Goal: Task Accomplishment & Management: Manage account settings

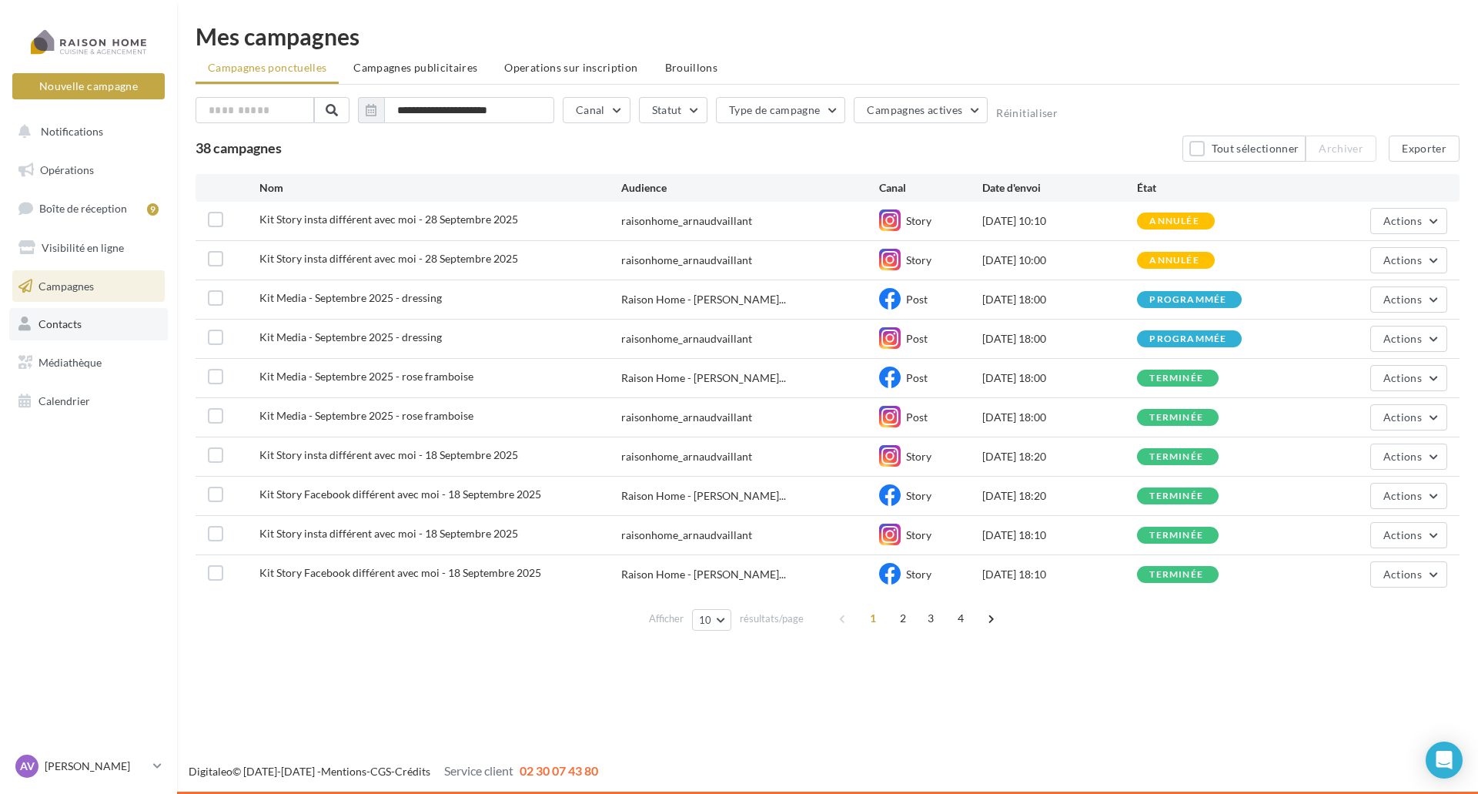
click at [90, 326] on link "Contacts" at bounding box center [88, 324] width 159 height 32
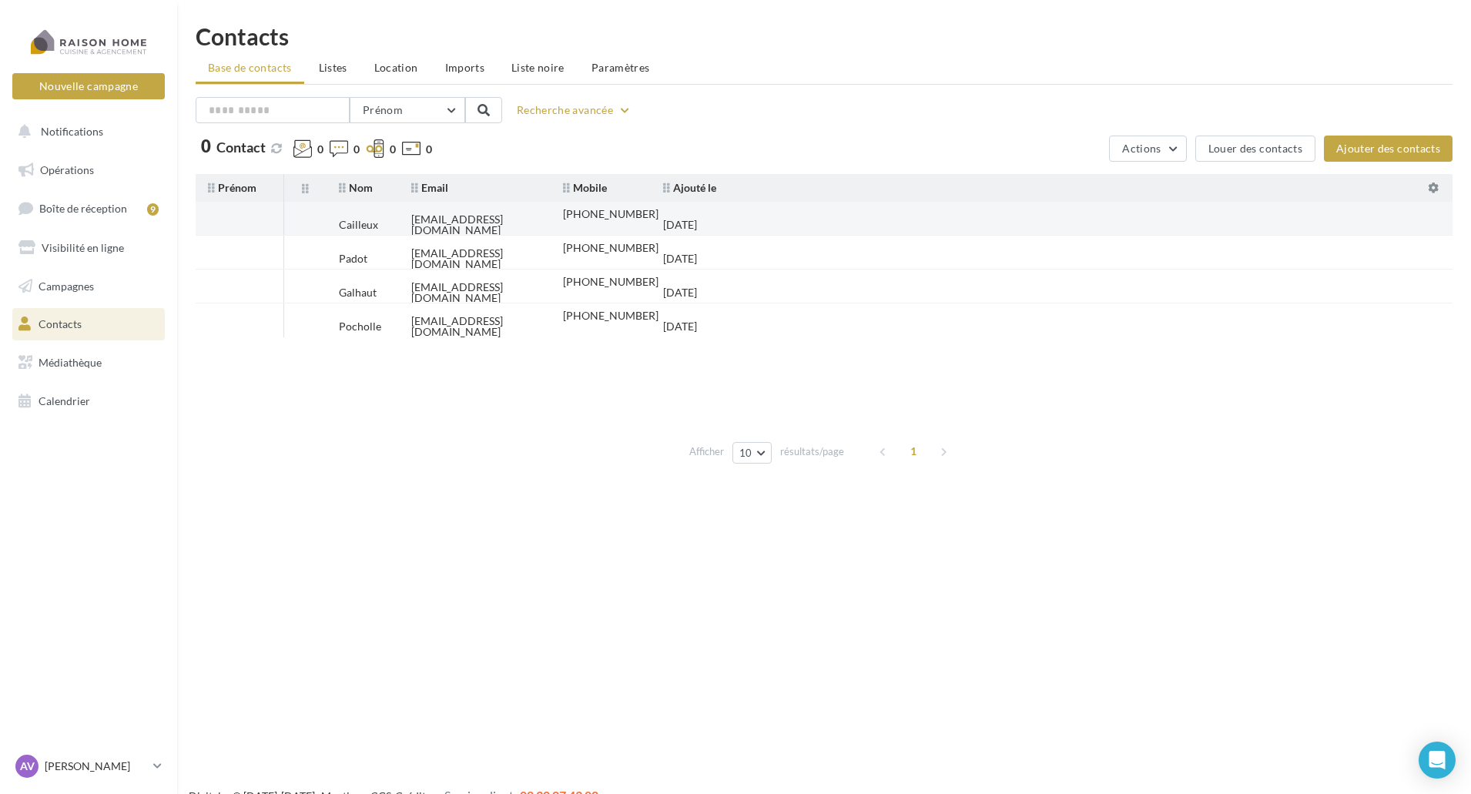
click at [472, 219] on div "[EMAIL_ADDRESS][DOMAIN_NAME]" at bounding box center [474, 225] width 127 height 22
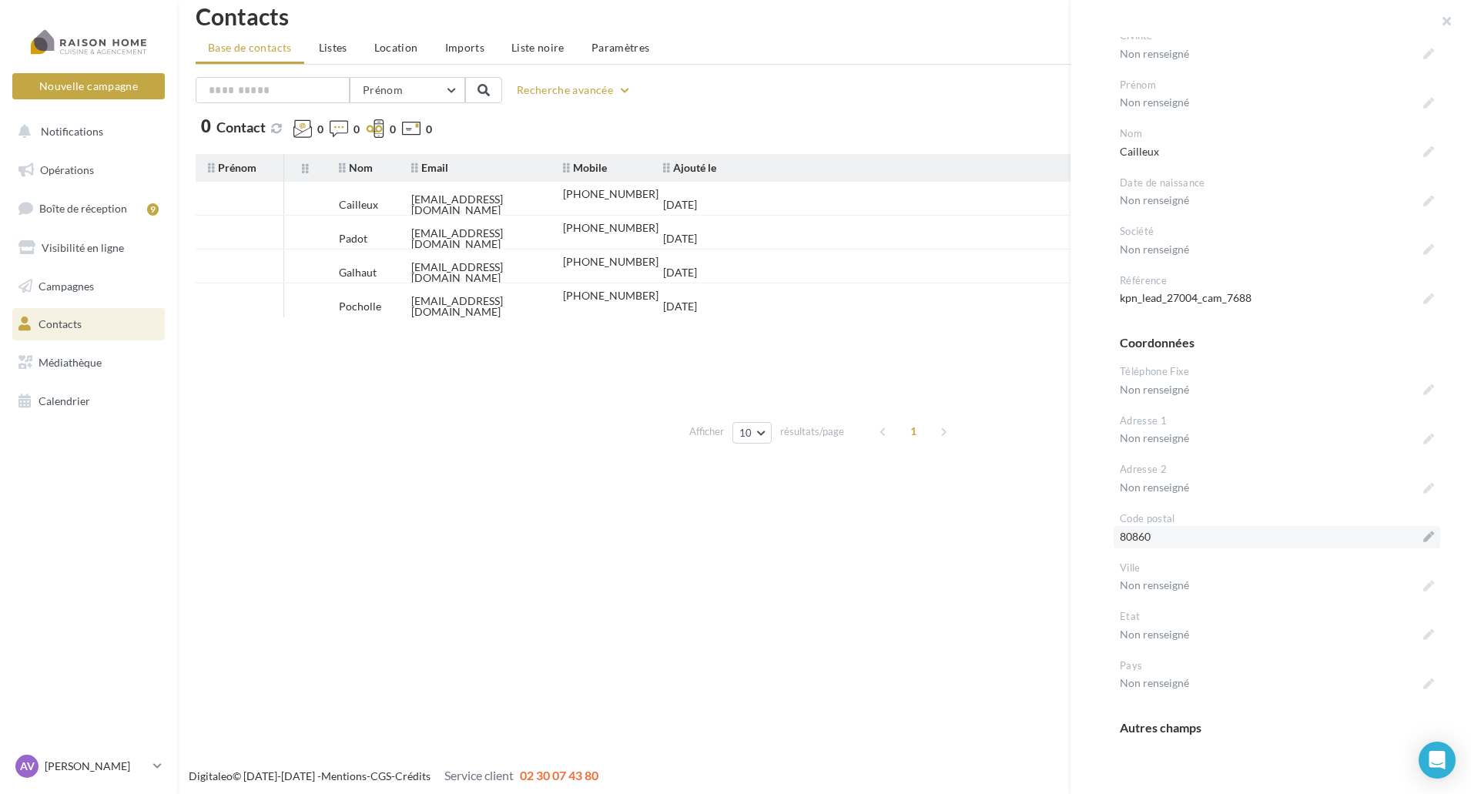
scroll to position [25, 0]
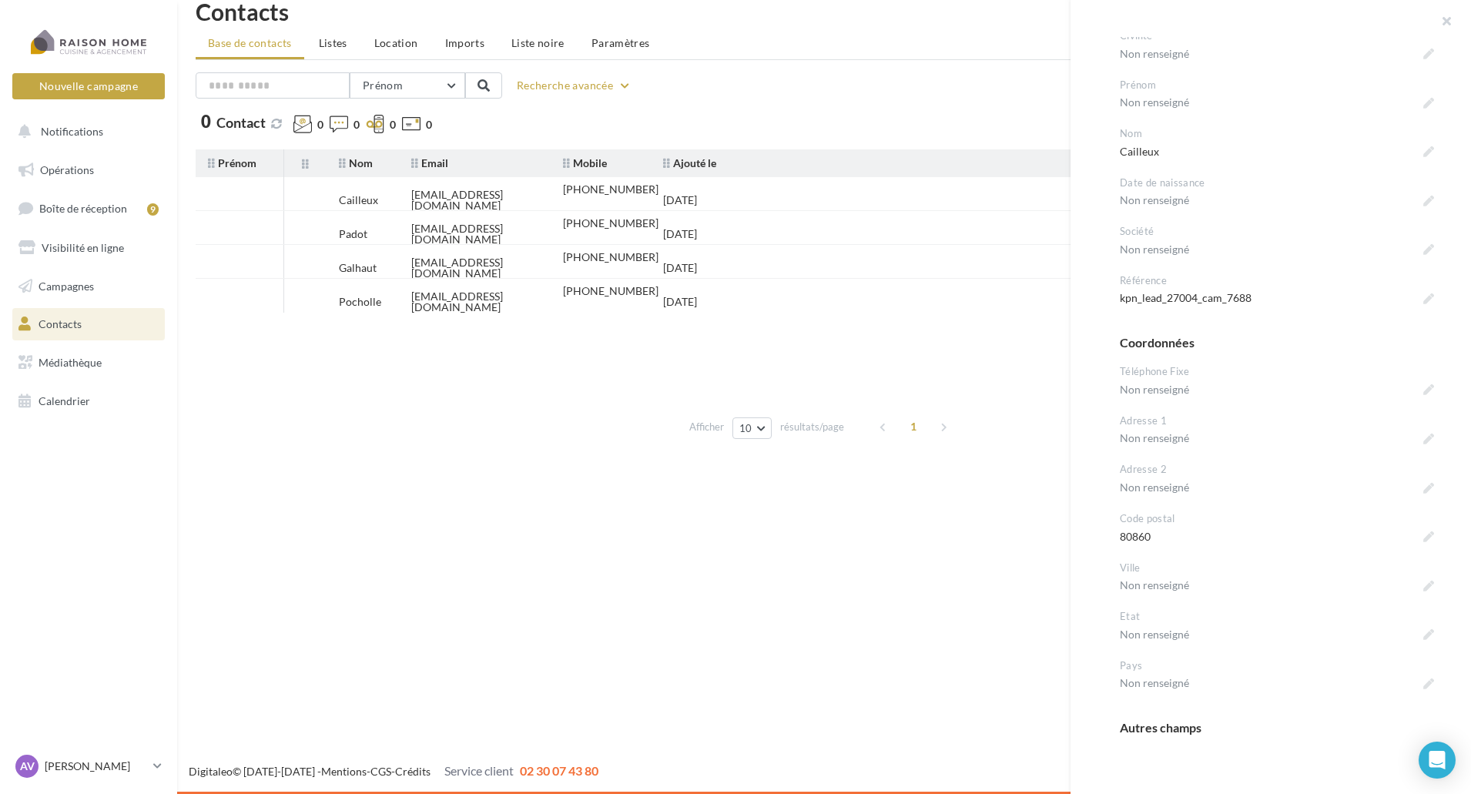
click at [1183, 728] on div "Autres champs" at bounding box center [1276, 728] width 314 height 18
click at [1302, 718] on div "**********" at bounding box center [1276, 320] width 314 height 833
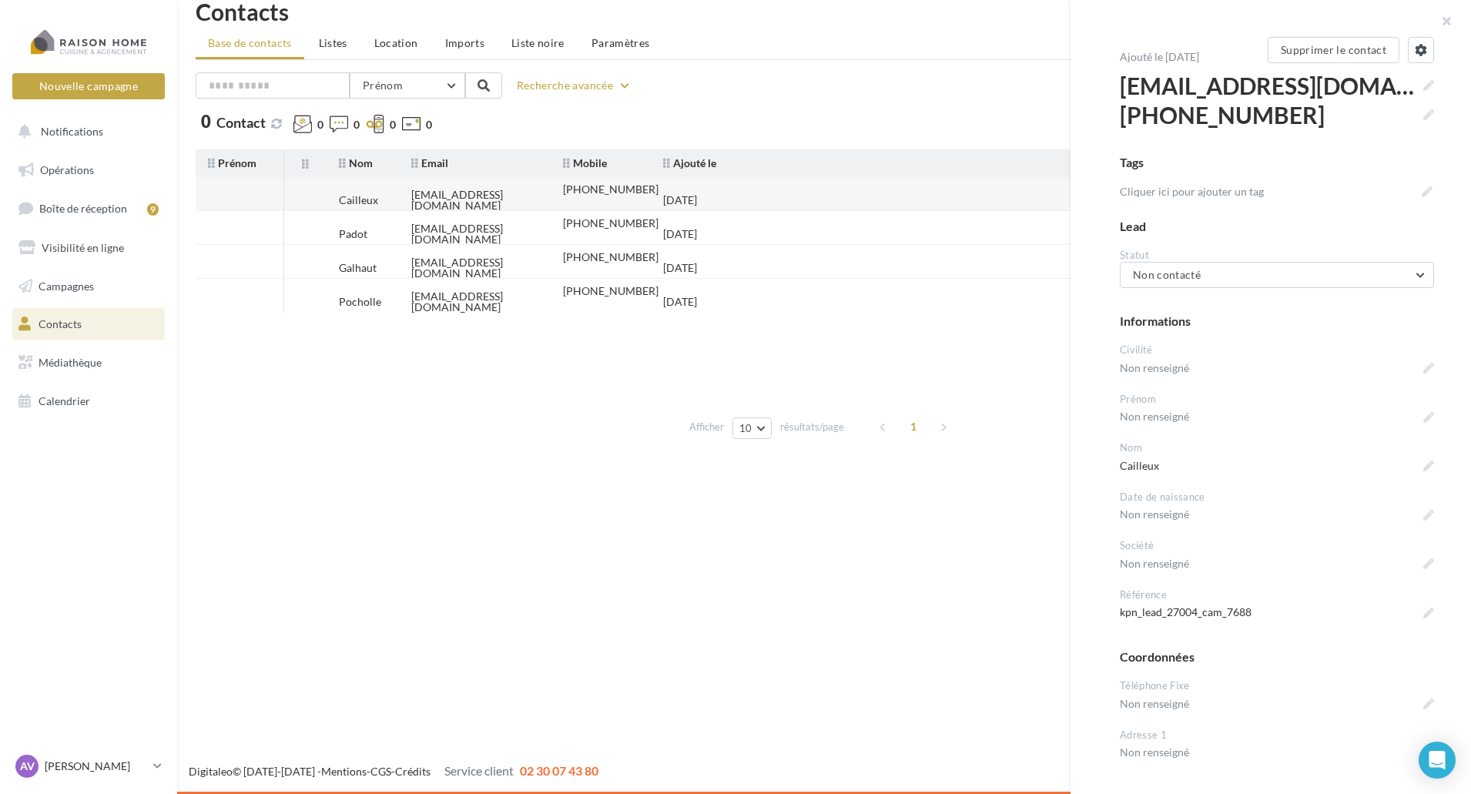
click at [487, 189] on div "naish00721@yahoo.fr" at bounding box center [474, 200] width 127 height 22
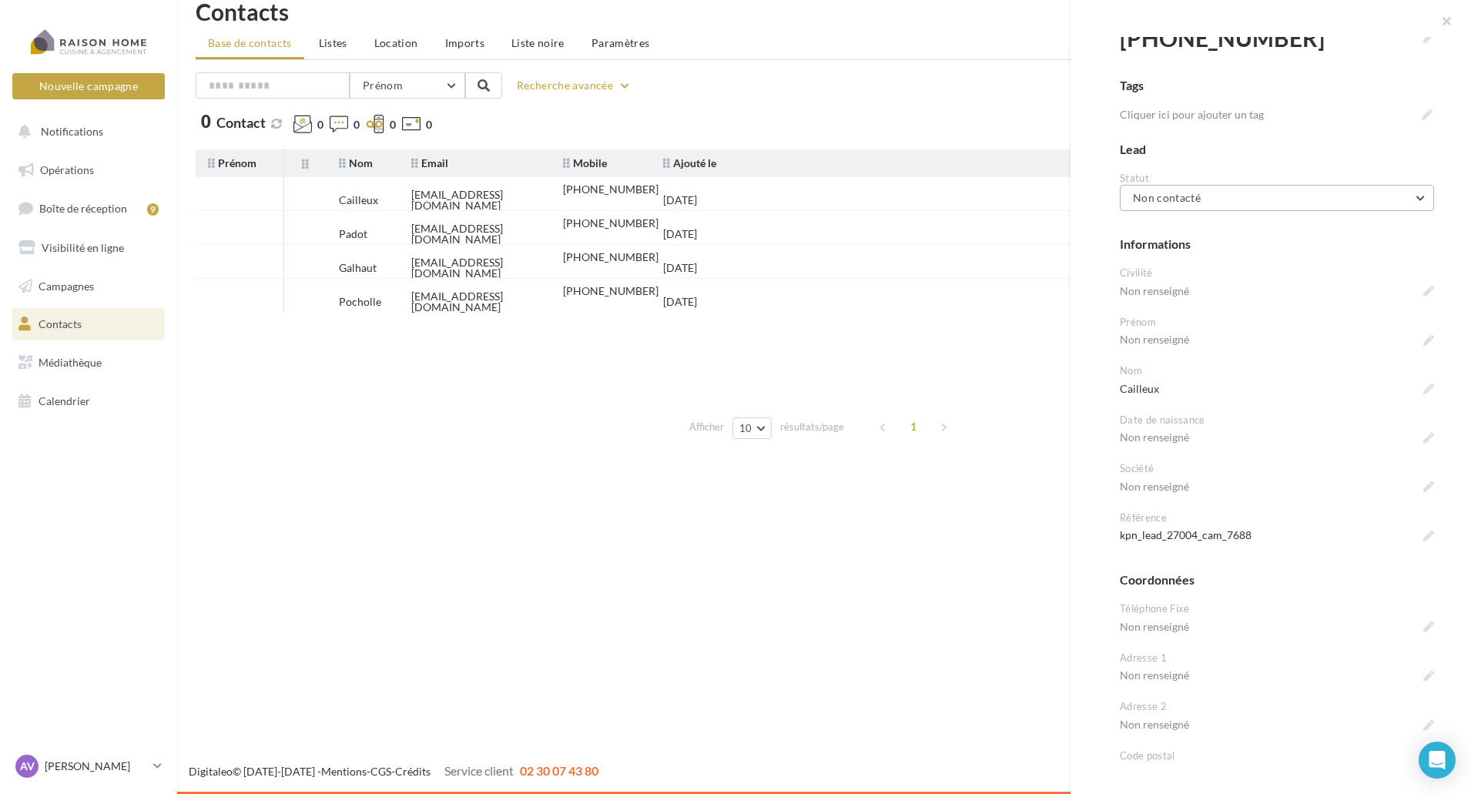
click at [1303, 192] on button "Non contacté" at bounding box center [1276, 198] width 314 height 26
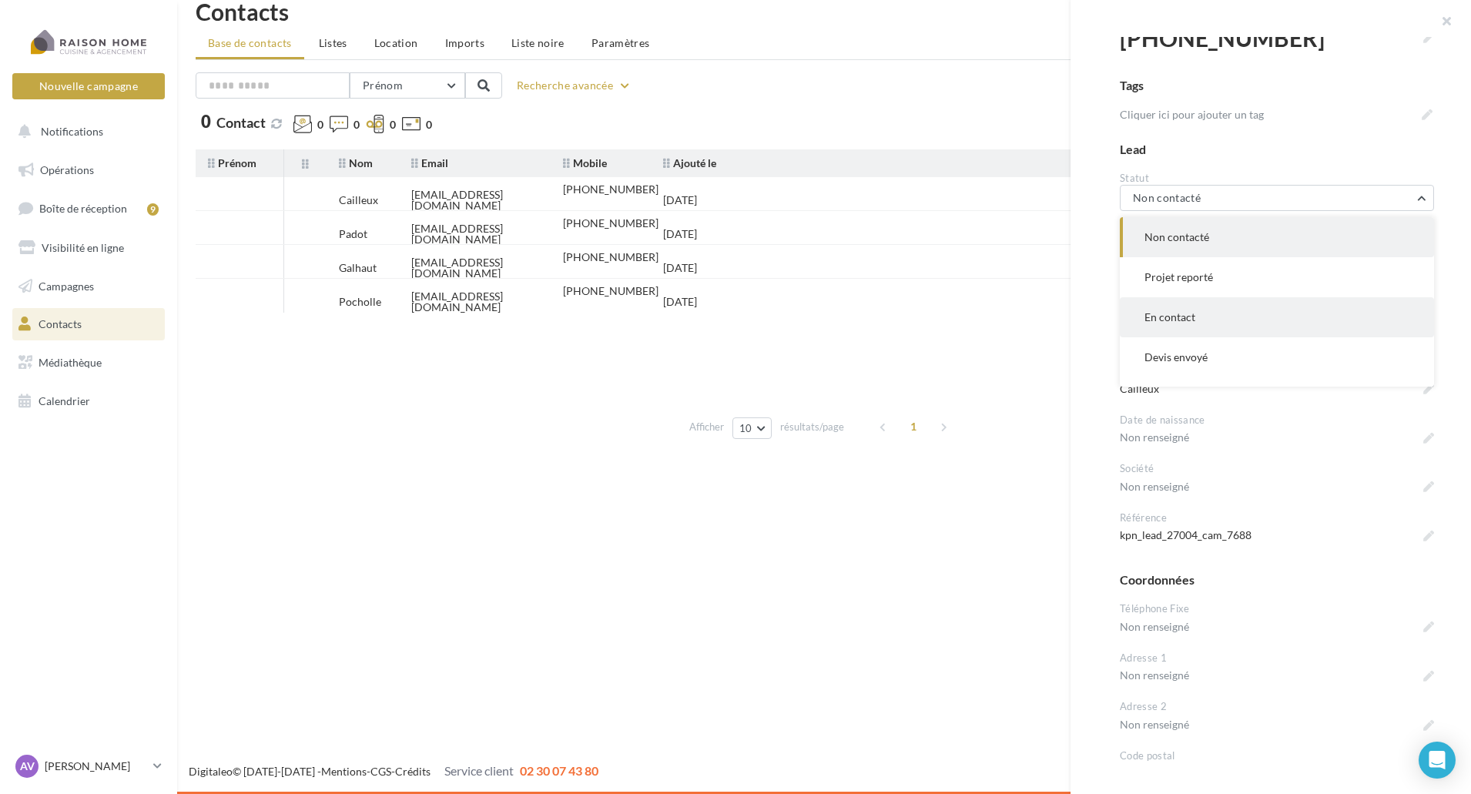
click at [1218, 323] on button "En contact" at bounding box center [1276, 317] width 314 height 40
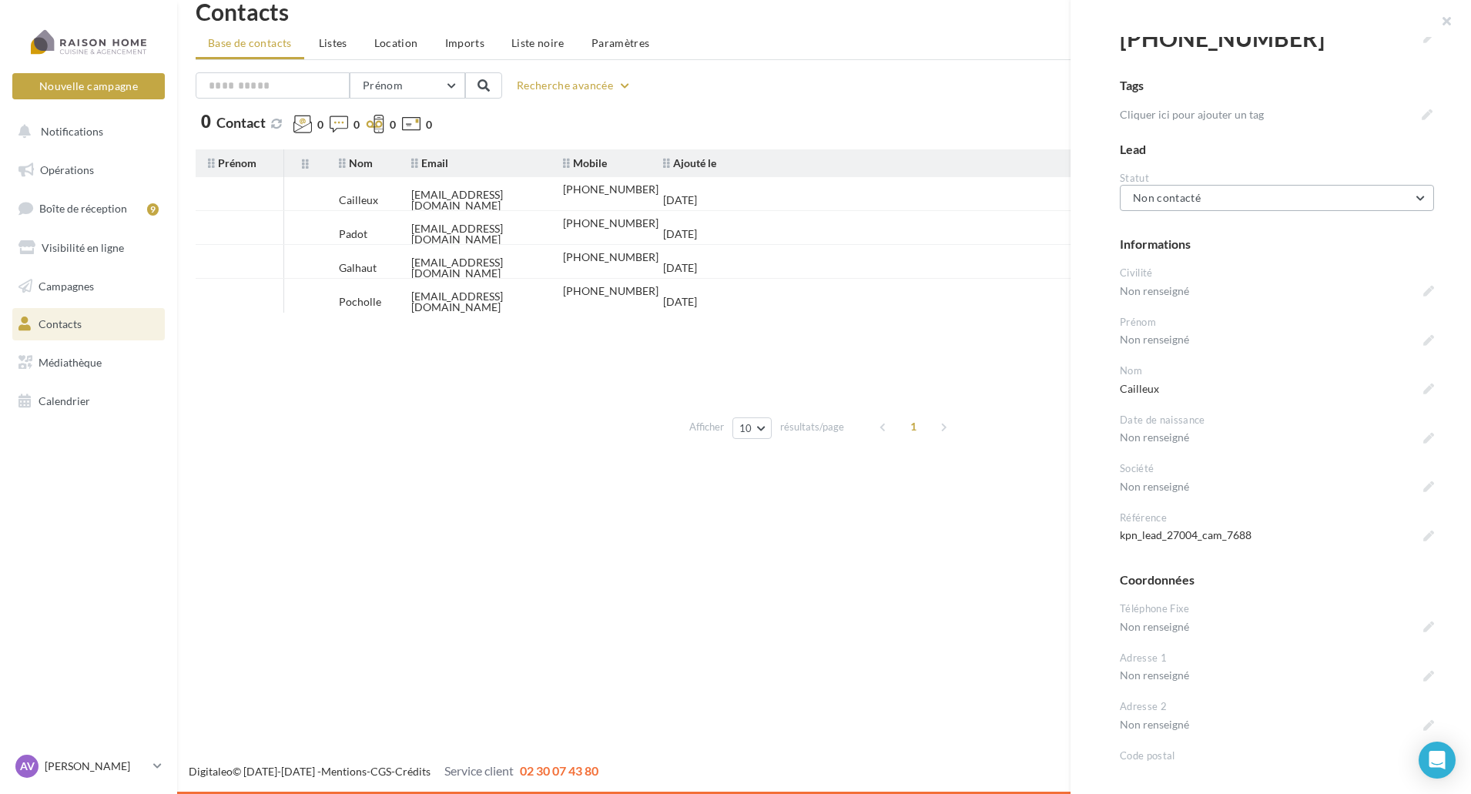
click at [1266, 194] on button "Non contacté" at bounding box center [1276, 198] width 314 height 26
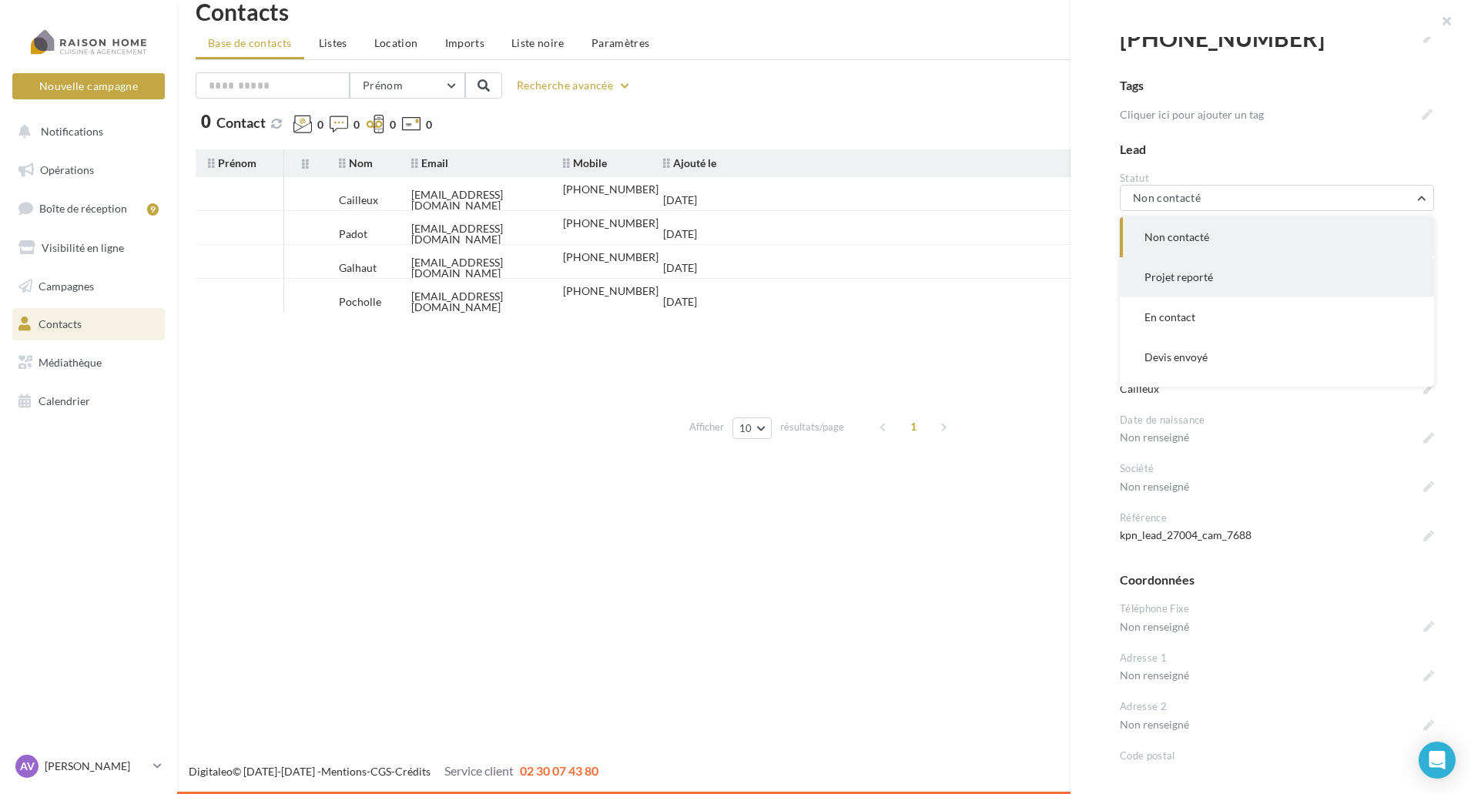
click at [1258, 267] on button "Projet reporté" at bounding box center [1276, 277] width 314 height 40
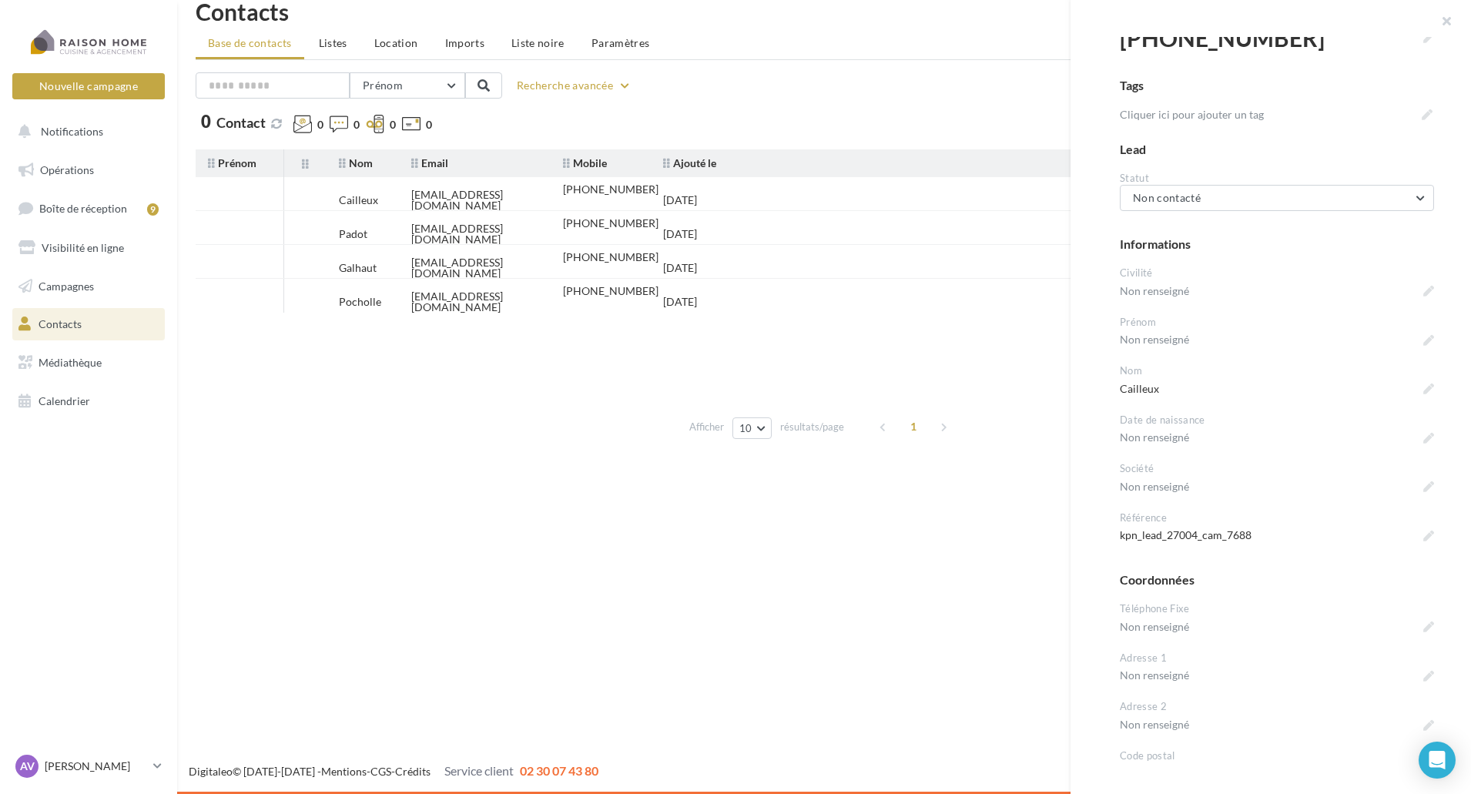
click at [1243, 176] on div "Statut" at bounding box center [1276, 178] width 314 height 15
click at [1247, 192] on button "Non contacté" at bounding box center [1276, 198] width 314 height 26
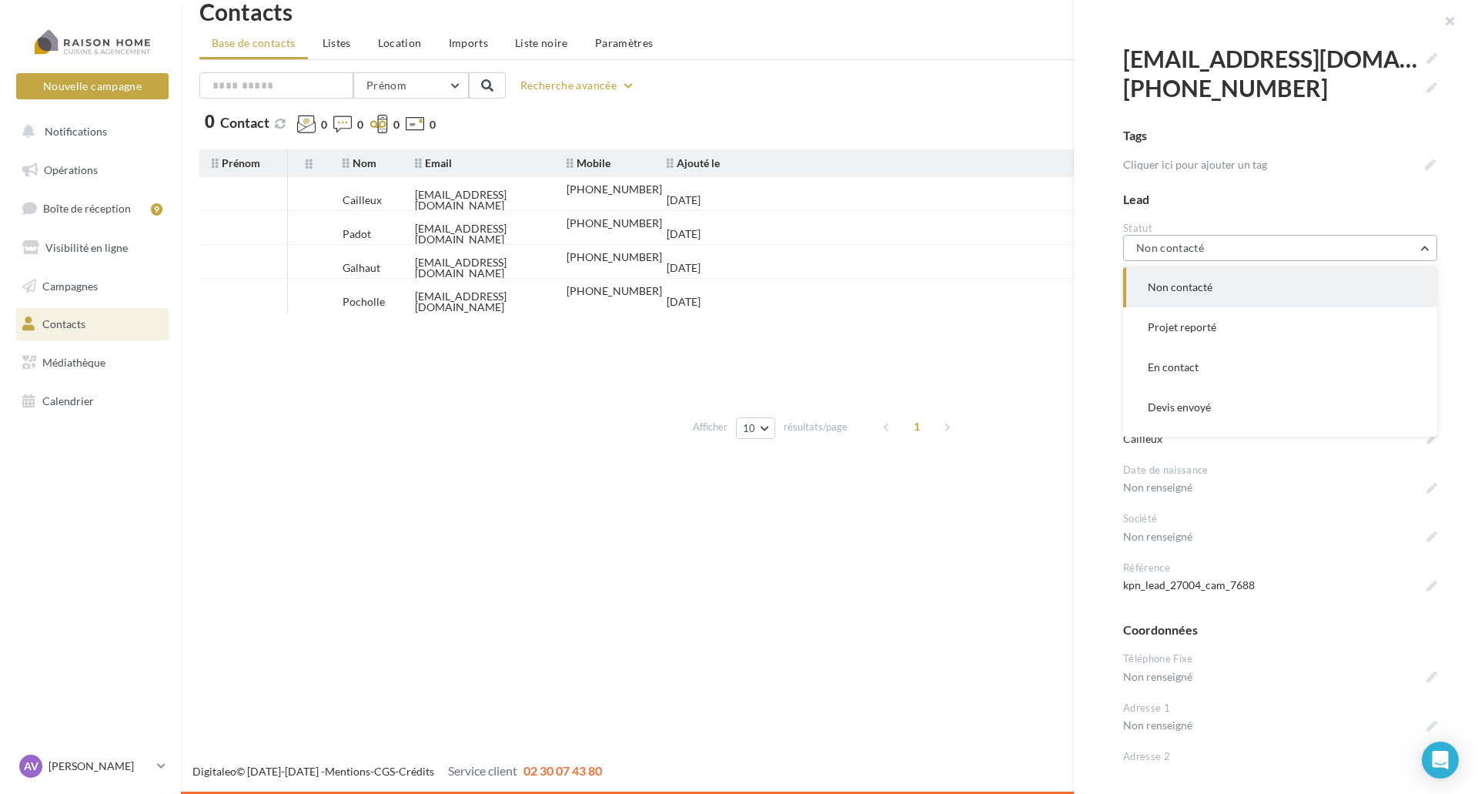
scroll to position [0, 0]
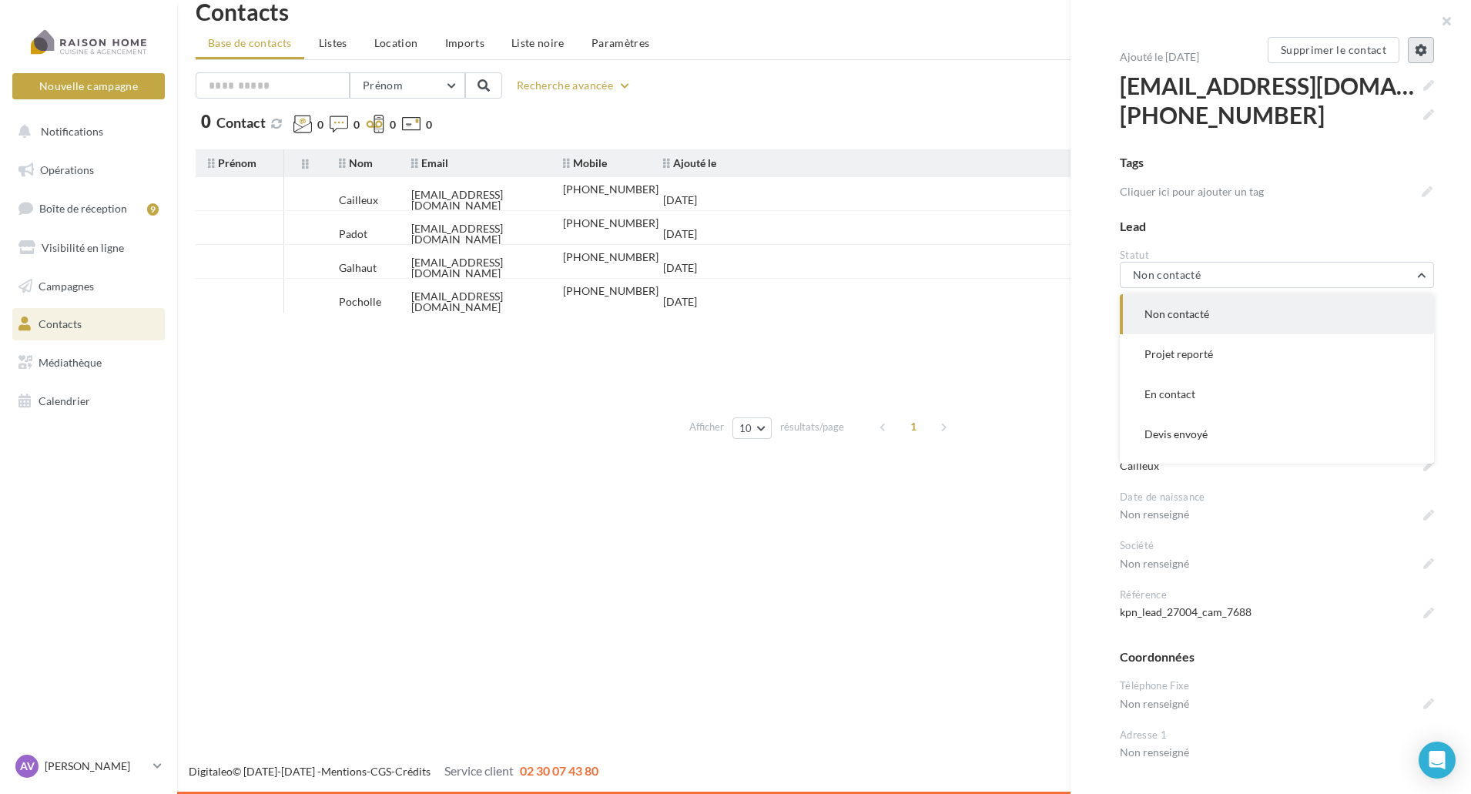
click at [1413, 59] on button at bounding box center [1420, 50] width 26 height 26
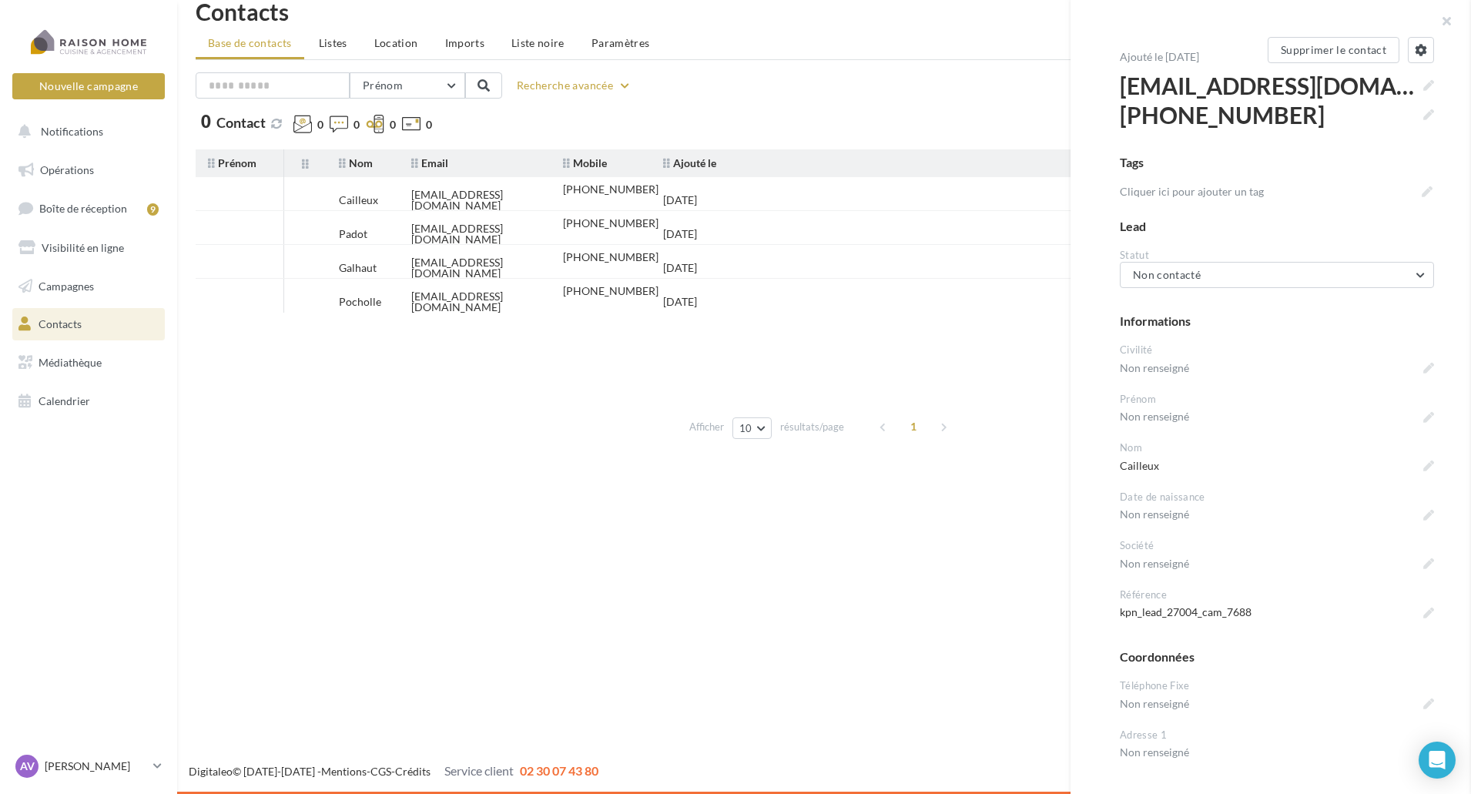
click at [1267, 272] on button "Non contacté" at bounding box center [1276, 275] width 314 height 26
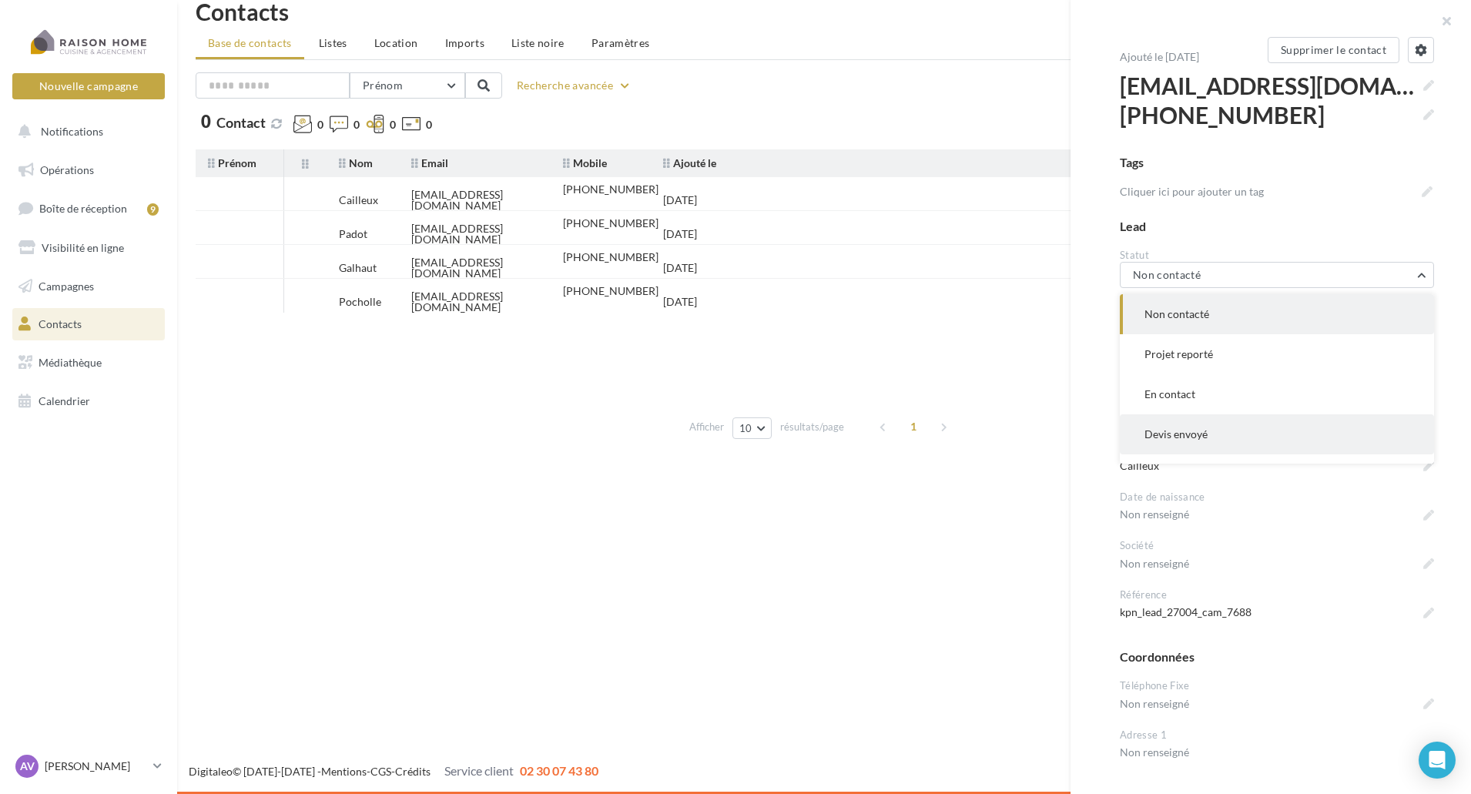
click at [1213, 430] on button "Devis envoyé" at bounding box center [1276, 434] width 314 height 40
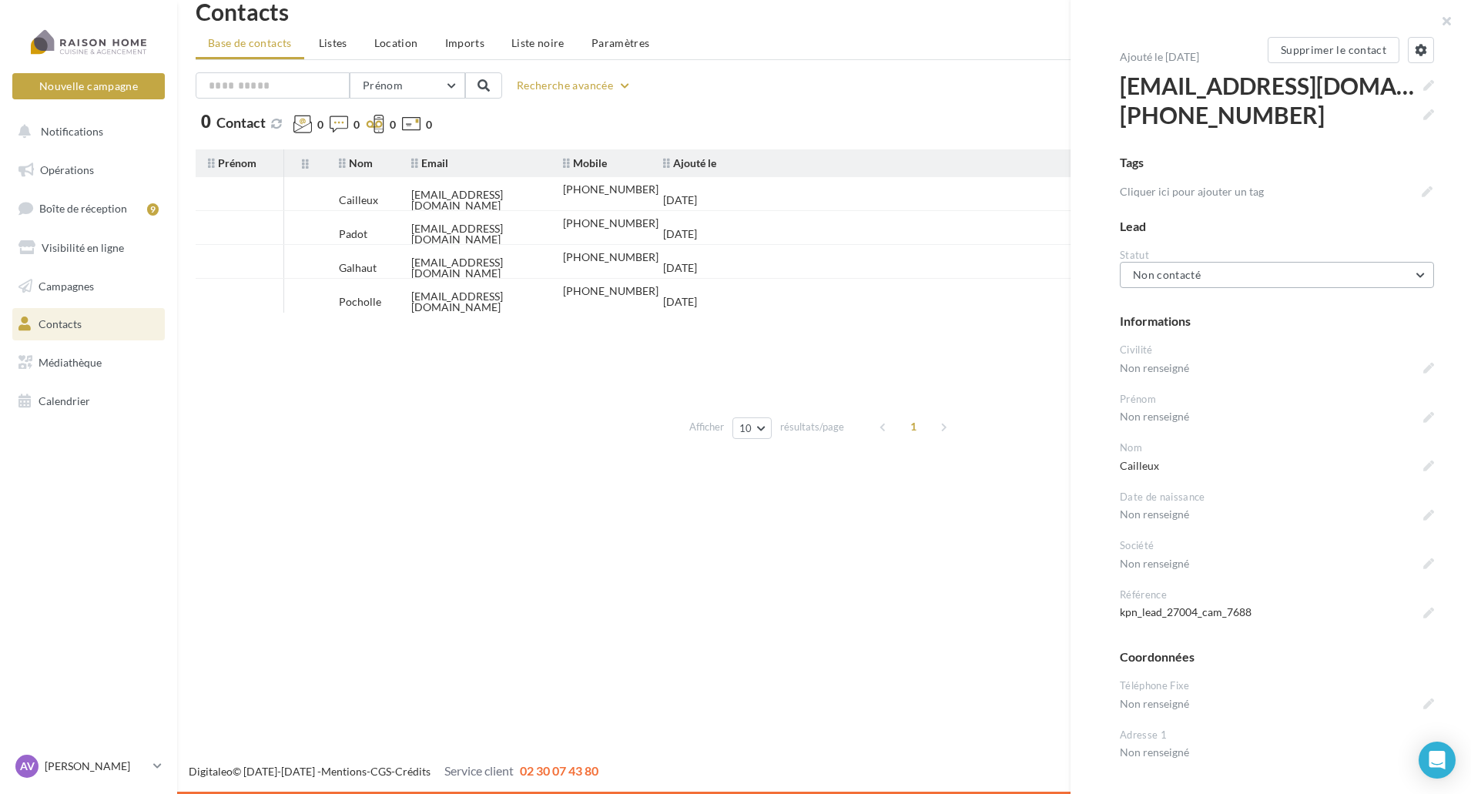
click at [1209, 276] on button "Non contacté" at bounding box center [1276, 275] width 314 height 26
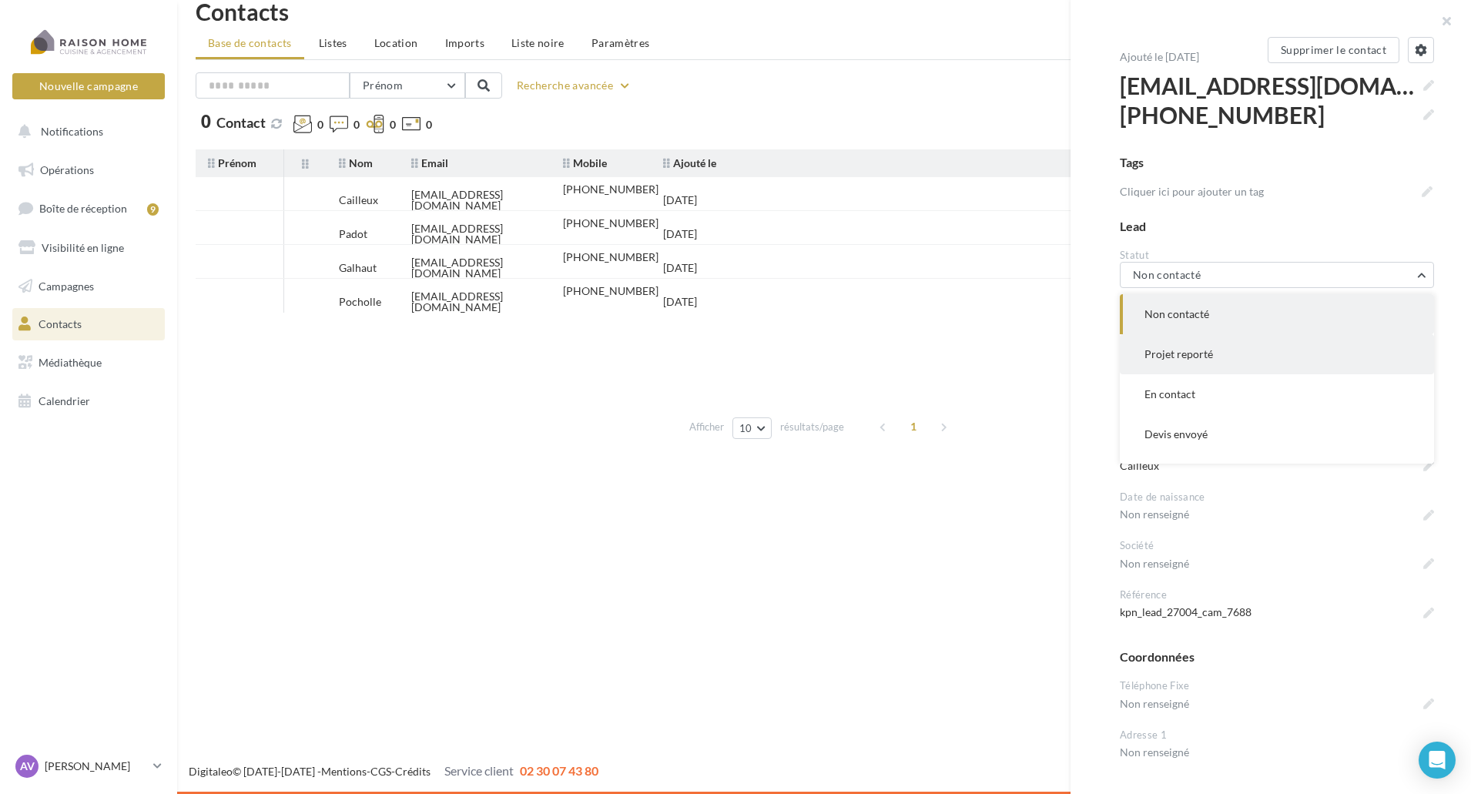
click at [1167, 353] on span "Projet reporté" at bounding box center [1178, 353] width 69 height 13
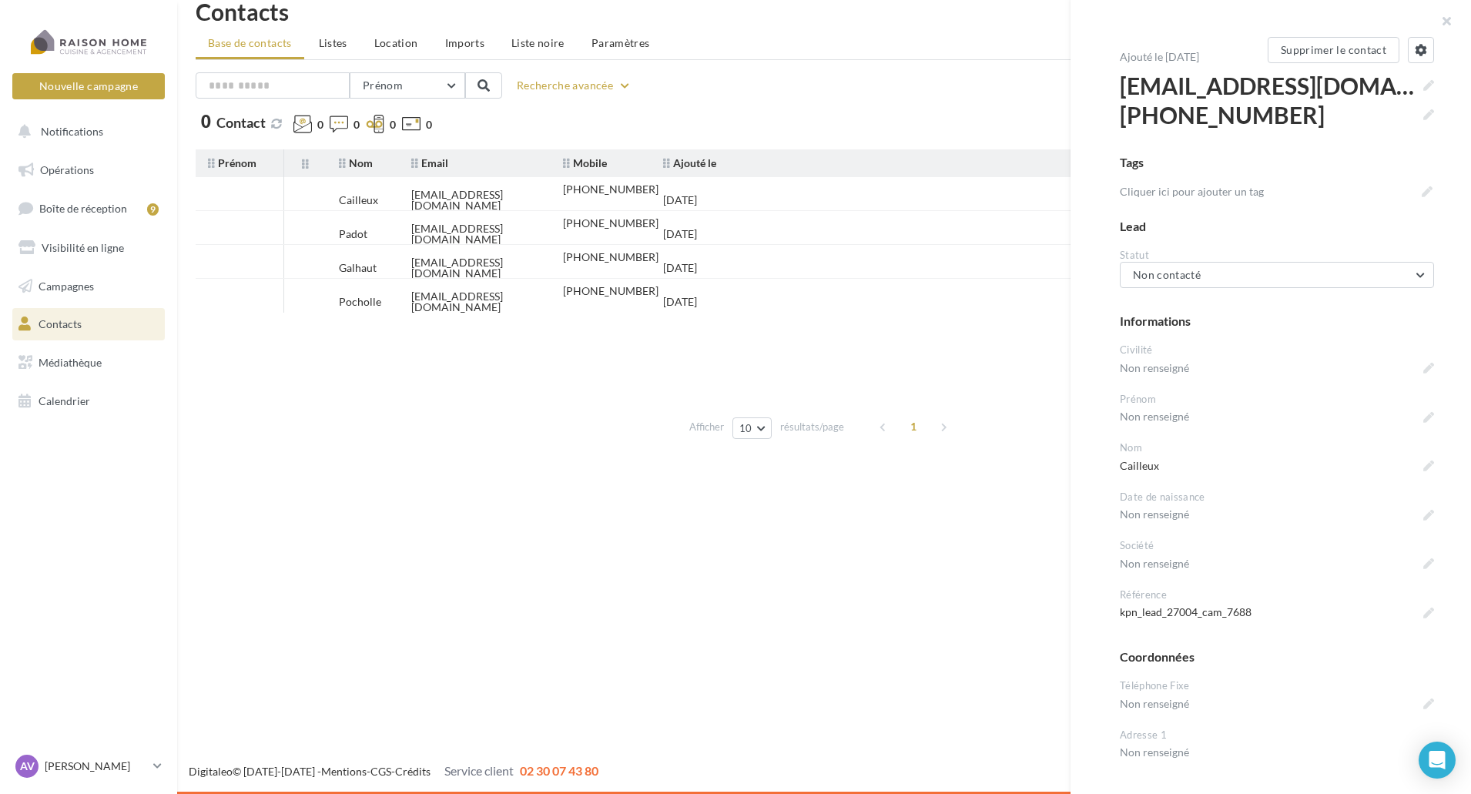
click at [949, 369] on tbody "Cailleux naish00721@yahoo.fr +33674113760 23/09/2025 Padot padotfrederick@gmail…" at bounding box center [824, 292] width 1257 height 231
click at [507, 371] on tbody "Cailleux naish00721@yahoo.fr +33674113760 23/09/2025 Padot padotfrederick@gmail…" at bounding box center [824, 292] width 1257 height 231
click at [1447, 16] on button "button" at bounding box center [1440, 23] width 62 height 46
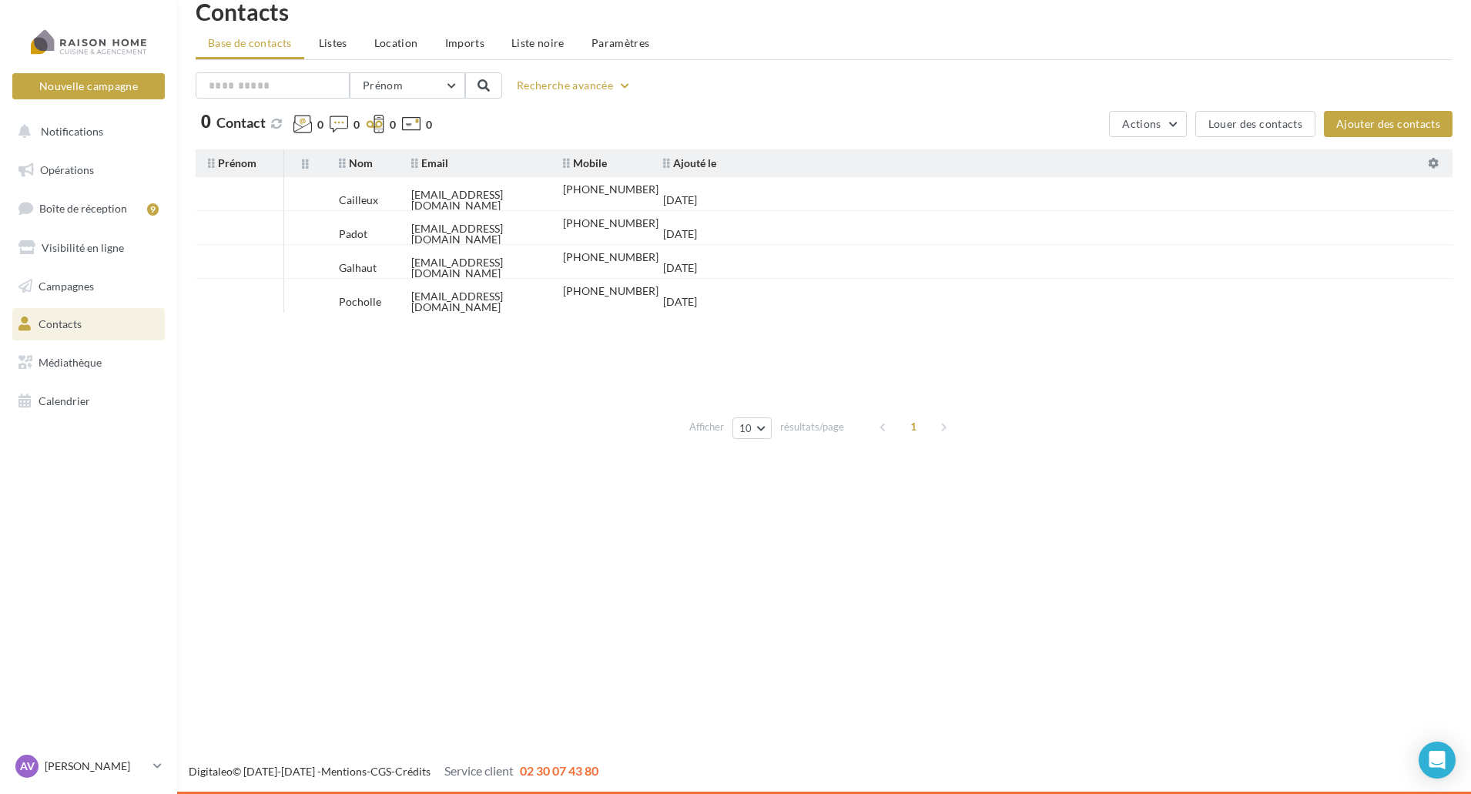
click at [992, 382] on tbody "Cailleux naish00721@yahoo.fr +33674113760 23/09/2025 Padot padotfrederick@gmail…" at bounding box center [824, 292] width 1257 height 231
click at [99, 140] on button "Notifications" at bounding box center [85, 131] width 152 height 32
